Goal: Information Seeking & Learning: Learn about a topic

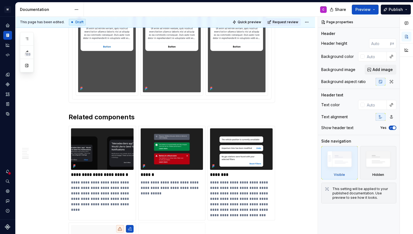
scroll to position [1466, 0]
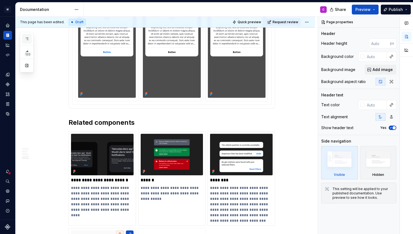
click at [27, 38] on icon "button" at bounding box center [26, 39] width 3 height 2
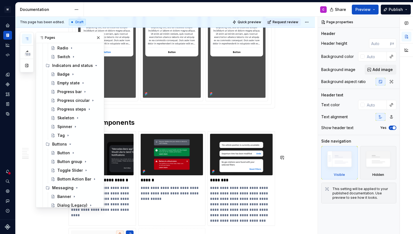
scroll to position [114, 0]
click at [64, 94] on div "Progress bar" at bounding box center [67, 93] width 20 height 5
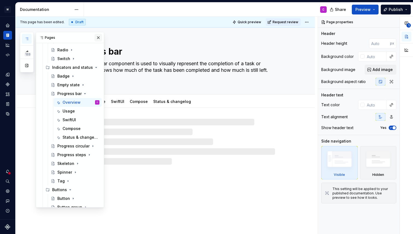
click at [99, 39] on button "button" at bounding box center [98, 38] width 8 height 8
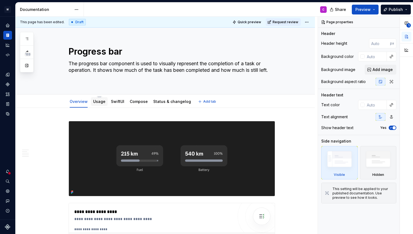
click at [99, 102] on link "Usage" at bounding box center [99, 101] width 12 height 5
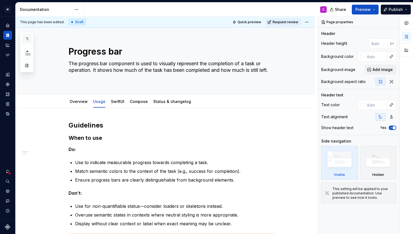
click at [27, 37] on icon "button" at bounding box center [27, 39] width 4 height 4
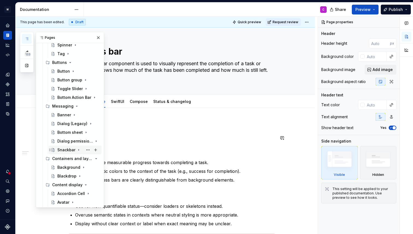
scroll to position [231, 0]
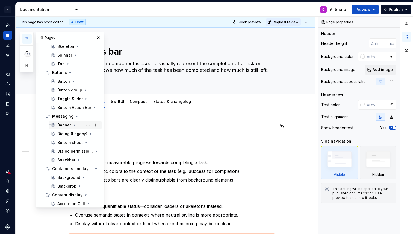
click at [65, 123] on div "Banner" at bounding box center [64, 124] width 14 height 5
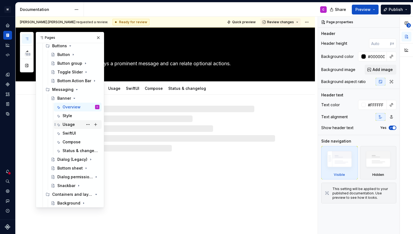
scroll to position [262, 0]
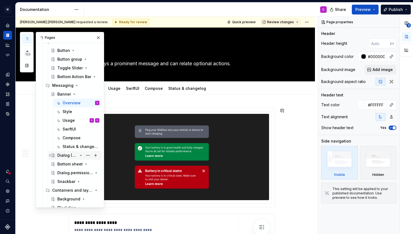
click at [63, 156] on div "Dialog (Legacy)" at bounding box center [67, 155] width 20 height 5
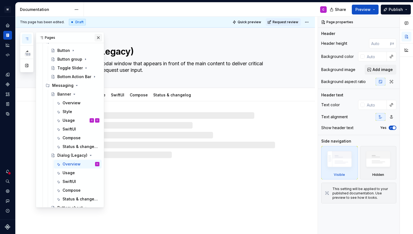
click at [99, 38] on button "button" at bounding box center [98, 38] width 8 height 8
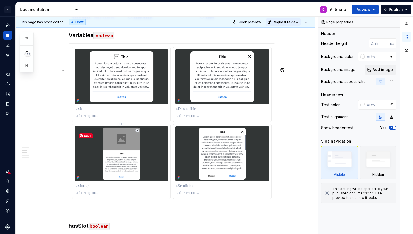
scroll to position [881, 0]
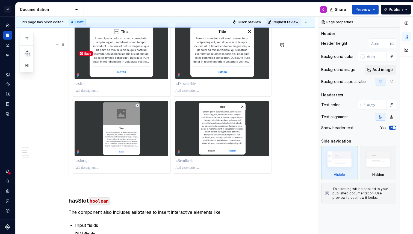
click at [119, 79] on img at bounding box center [122, 51] width 94 height 55
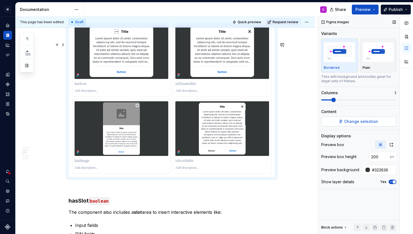
click at [327, 121] on button "Change selection" at bounding box center [358, 122] width 75 height 10
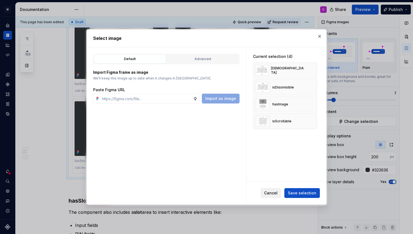
click at [270, 192] on span "Cancel" at bounding box center [270, 192] width 13 height 5
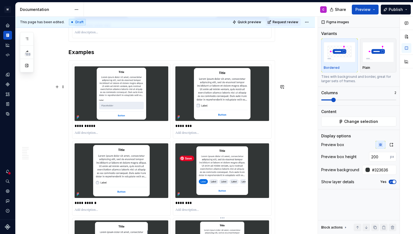
scroll to position [1362, 0]
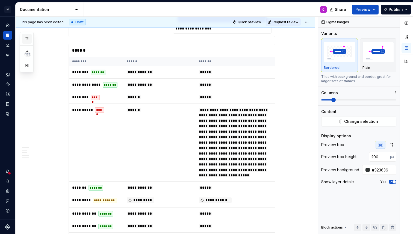
click at [25, 38] on icon "button" at bounding box center [26, 39] width 3 height 2
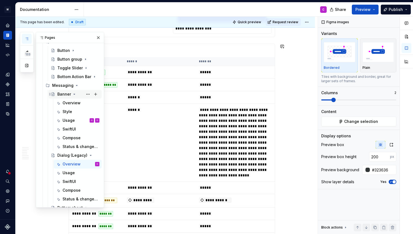
click at [74, 94] on icon "Page tree" at bounding box center [74, 94] width 4 height 4
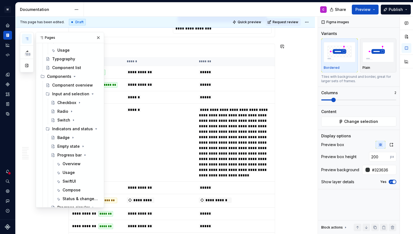
scroll to position [50, 0]
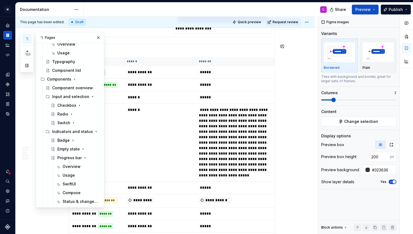
type textarea "*"
